Goal: Browse casually: Explore the website without a specific task or goal

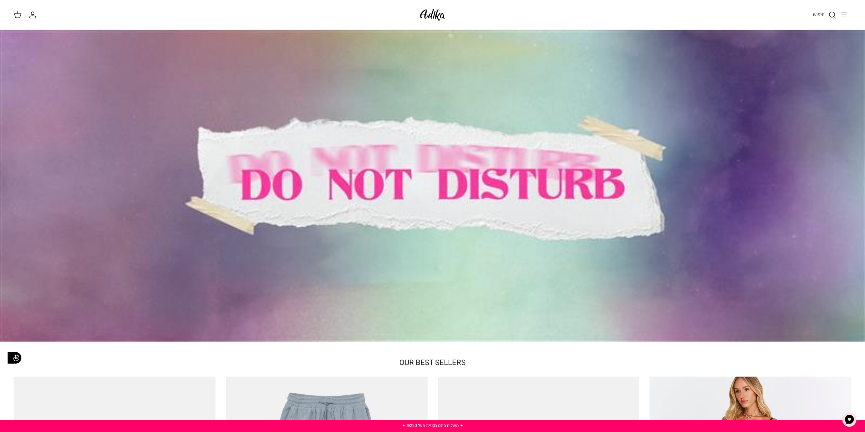
drag, startPoint x: 213, startPoint y: 63, endPoint x: 244, endPoint y: 59, distance: 31.1
click at [213, 63] on div at bounding box center [432, 185] width 865 height 311
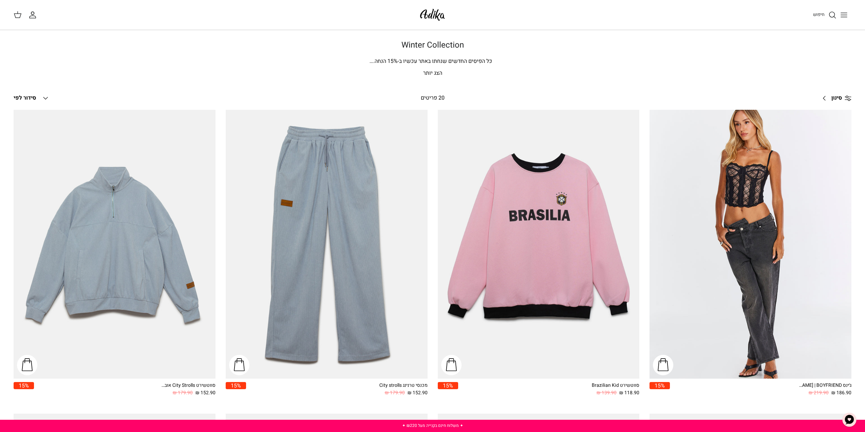
click at [434, 14] on img at bounding box center [432, 15] width 29 height 16
